Goal: Navigation & Orientation: Find specific page/section

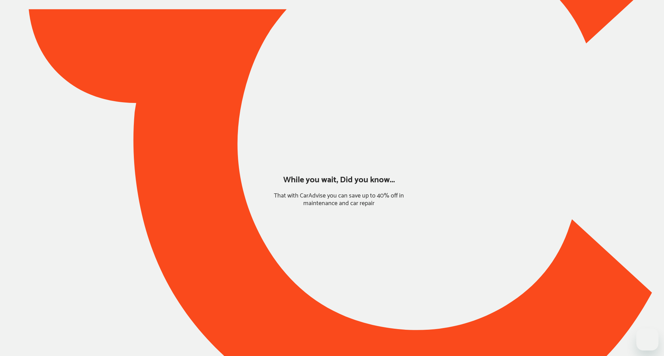
type input "*****"
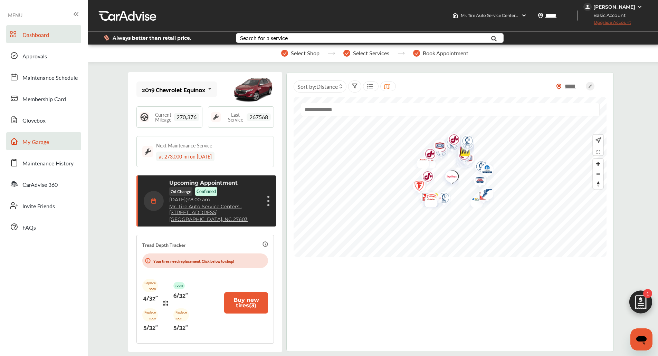
click at [39, 141] on span "My Garage" at bounding box center [35, 142] width 27 height 9
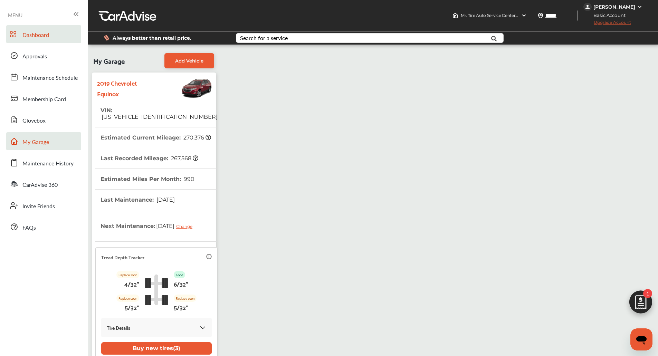
click at [19, 32] on span at bounding box center [14, 34] width 11 height 11
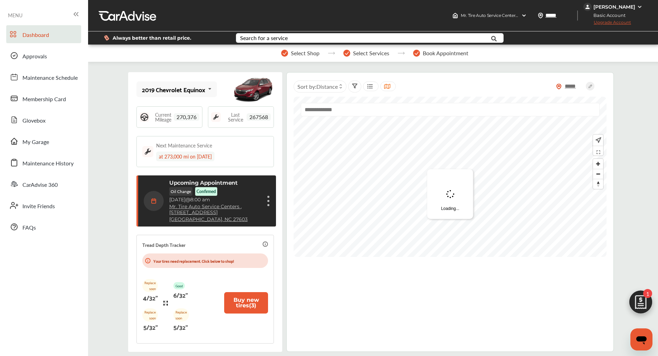
click at [632, 296] on img at bounding box center [641, 304] width 33 height 33
